Goal: Task Accomplishment & Management: Use online tool/utility

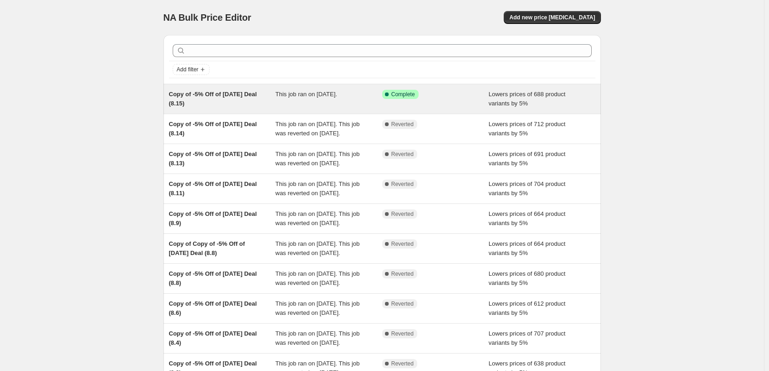
click at [337, 98] on span "This job ran on August 15, 2025." at bounding box center [306, 94] width 62 height 7
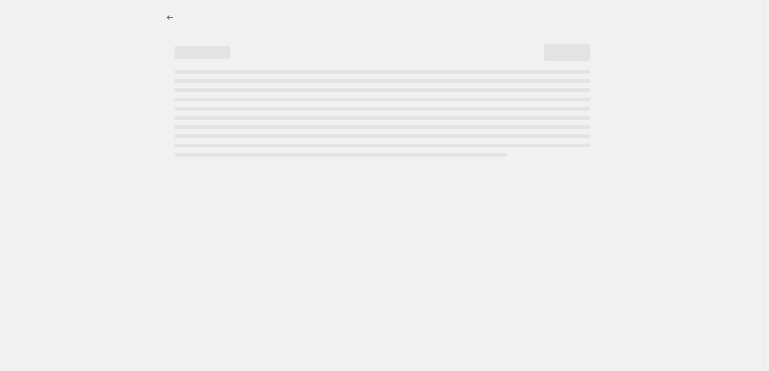
select select "percentage"
select select "pp"
select select "collection"
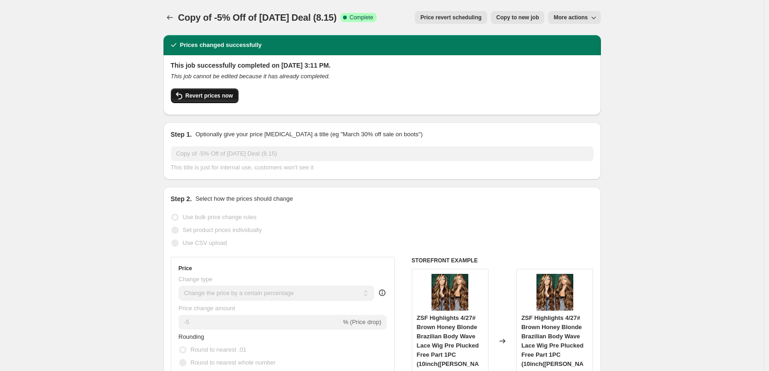
click at [202, 95] on span "Revert prices now" at bounding box center [209, 95] width 47 height 7
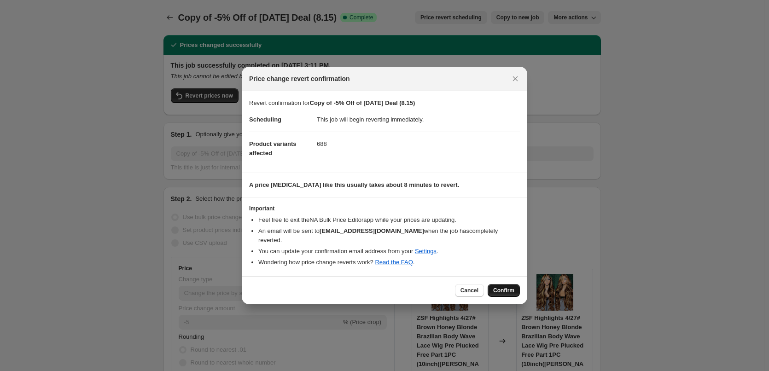
click at [499, 287] on span "Confirm" at bounding box center [503, 290] width 21 height 7
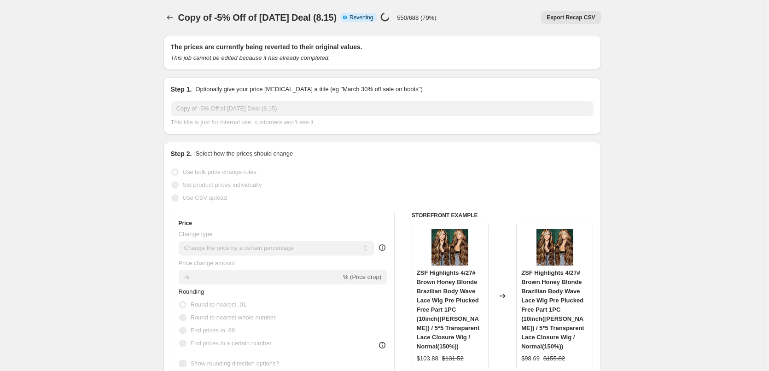
select select "percentage"
select select "pp"
select select "collection"
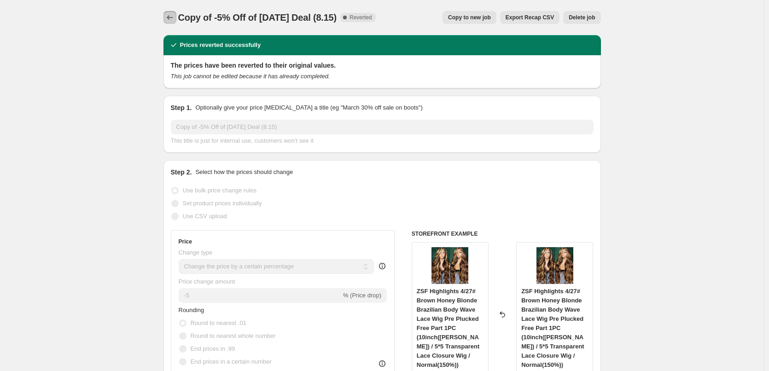
click at [169, 18] on icon "Price change jobs" at bounding box center [169, 17] width 9 height 9
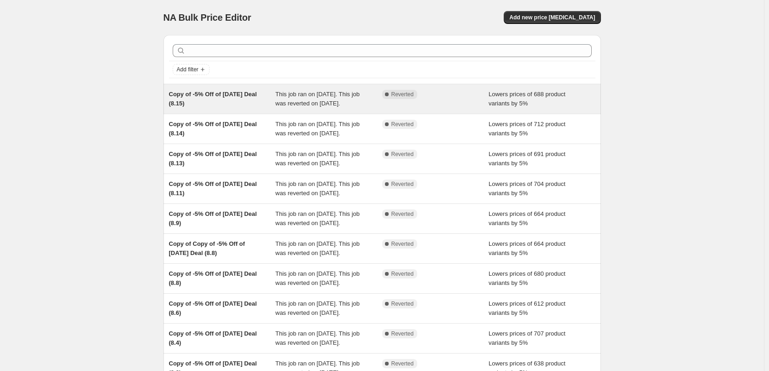
click at [281, 105] on span "This job ran on August 15, 2025. This job was reverted on August 16, 2025." at bounding box center [317, 99] width 84 height 16
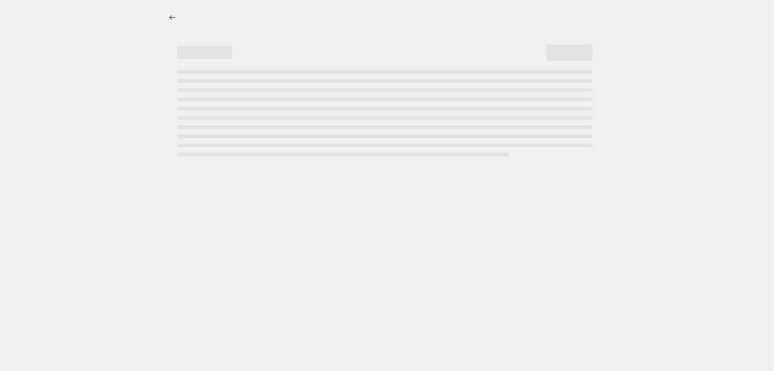
select select "percentage"
select select "pp"
select select "collection"
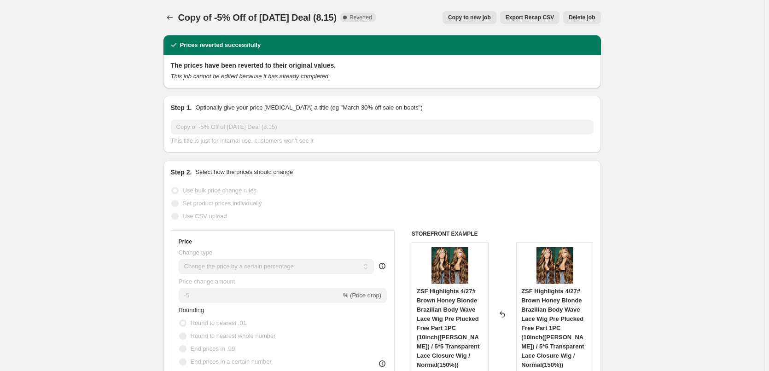
click at [483, 16] on span "Copy to new job" at bounding box center [469, 17] width 43 height 7
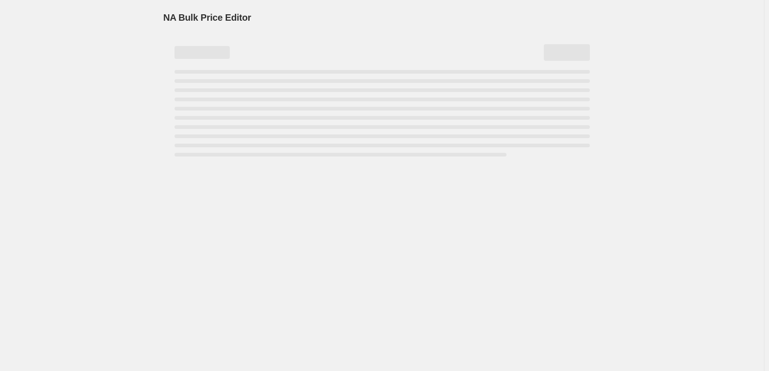
select select "percentage"
select select "pp"
select select "collection"
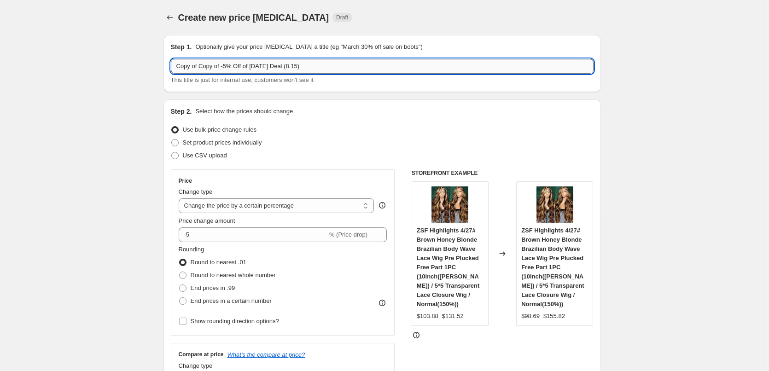
drag, startPoint x: 201, startPoint y: 67, endPoint x: 175, endPoint y: 64, distance: 25.9
click at [175, 64] on input "Copy of Copy of -5% Off of Today Deal (8.15)" at bounding box center [382, 66] width 423 height 15
click at [274, 68] on input "Copy of -5% Off of Today Deal (8.15)" at bounding box center [382, 66] width 423 height 15
type input "Copy of -5% Off of Today Deal (8.16)"
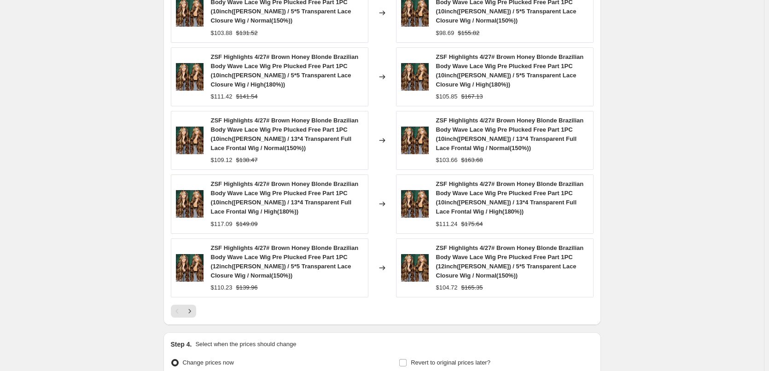
scroll to position [887, 0]
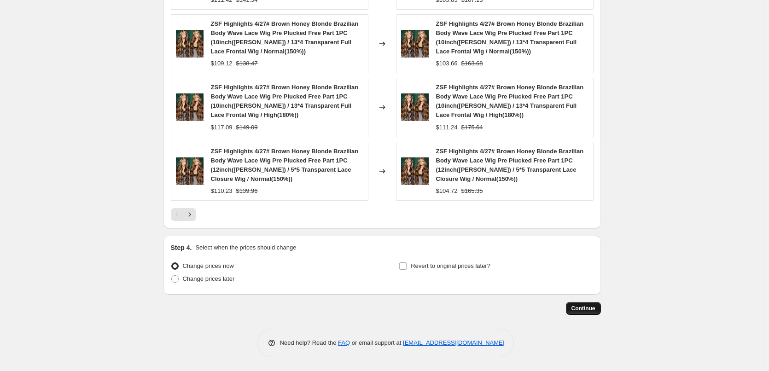
click at [576, 308] on span "Continue" at bounding box center [583, 308] width 24 height 7
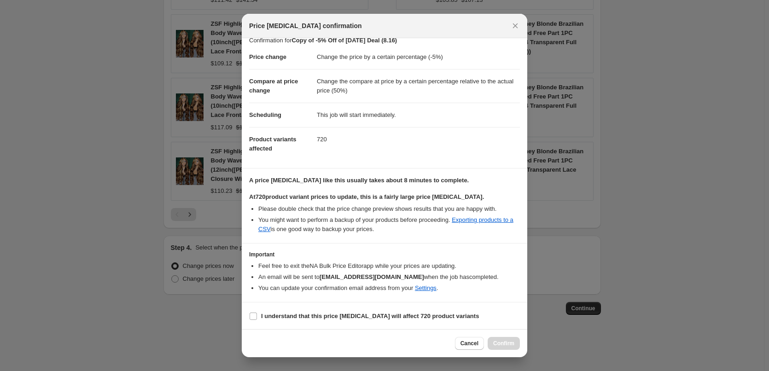
scroll to position [11, 0]
click at [252, 315] on input "I understand that this price change job will affect 720 product variants" at bounding box center [253, 315] width 7 height 7
checkbox input "true"
click at [505, 345] on span "Confirm" at bounding box center [503, 343] width 21 height 7
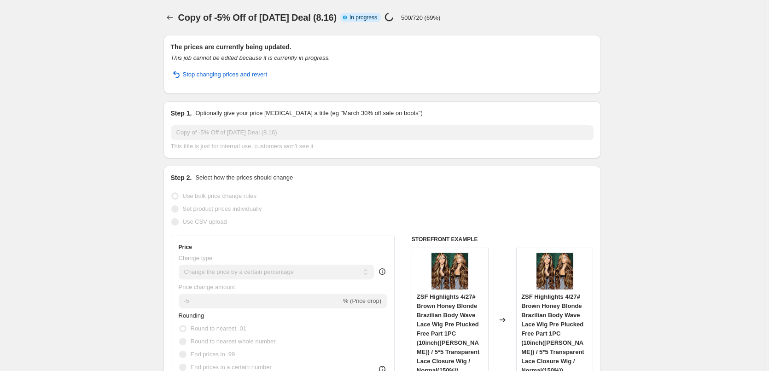
select select "percentage"
select select "pp"
select select "collection"
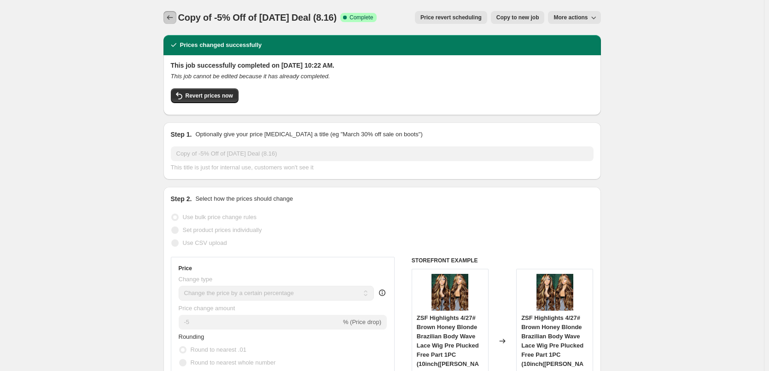
click at [171, 14] on icon "Price change jobs" at bounding box center [169, 17] width 9 height 9
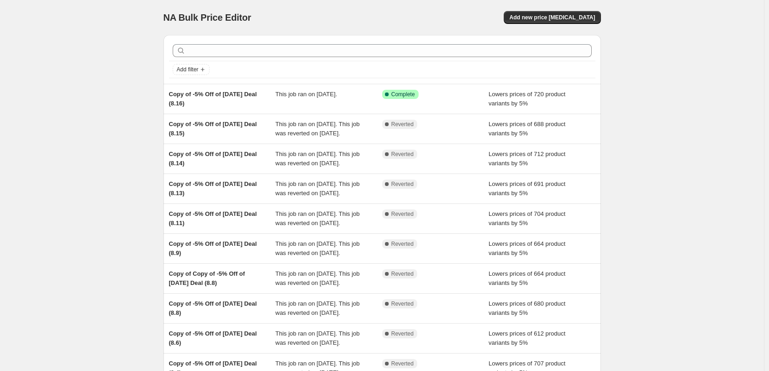
click at [92, 157] on div "NA Bulk Price Editor. This page is ready NA Bulk Price Editor Add new price cha…" at bounding box center [382, 237] width 764 height 474
